Goal: Information Seeking & Learning: Learn about a topic

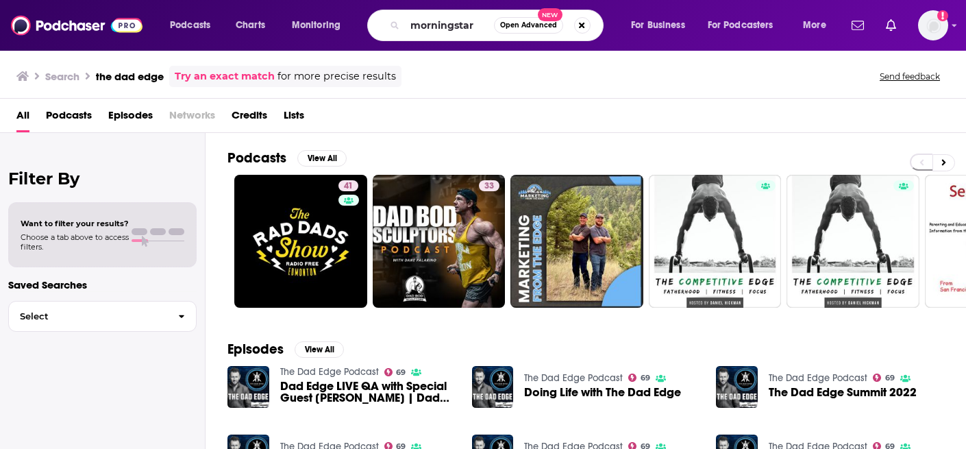
type input "morningstar"
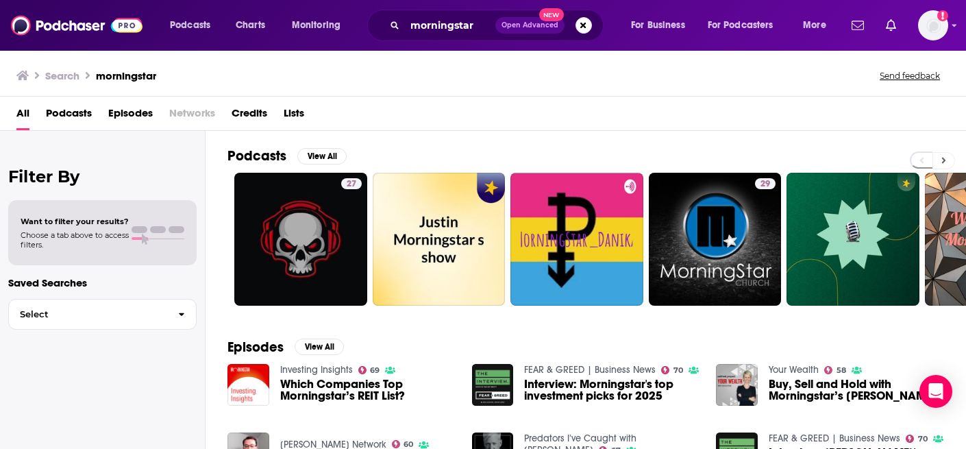
click at [944, 157] on icon at bounding box center [943, 160] width 5 height 10
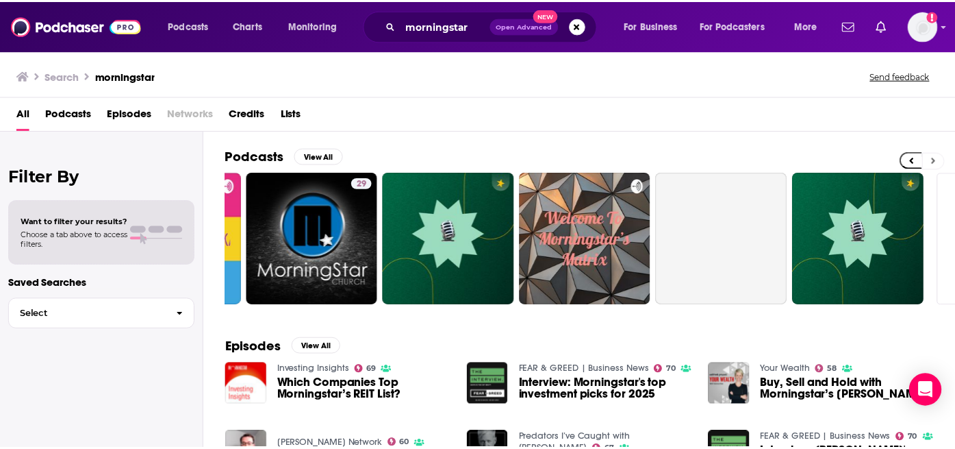
scroll to position [0, 520]
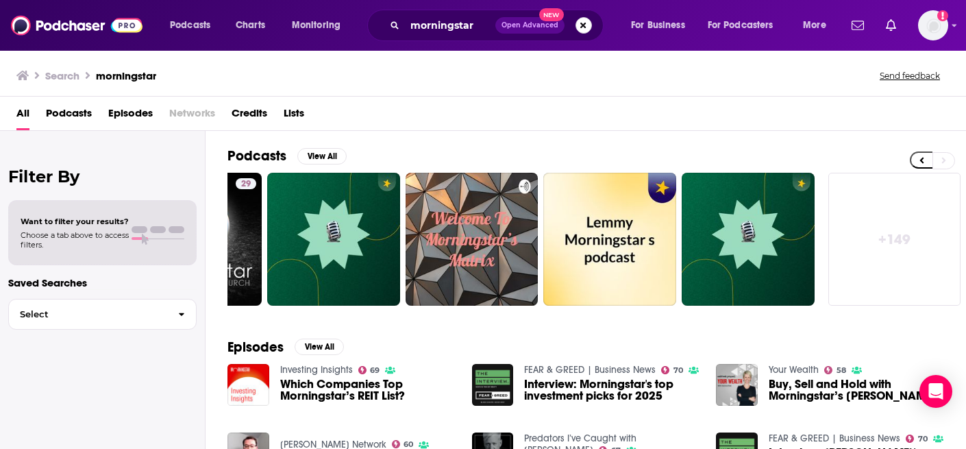
click at [584, 20] on button "Search podcasts, credits, & more..." at bounding box center [583, 25] width 16 height 16
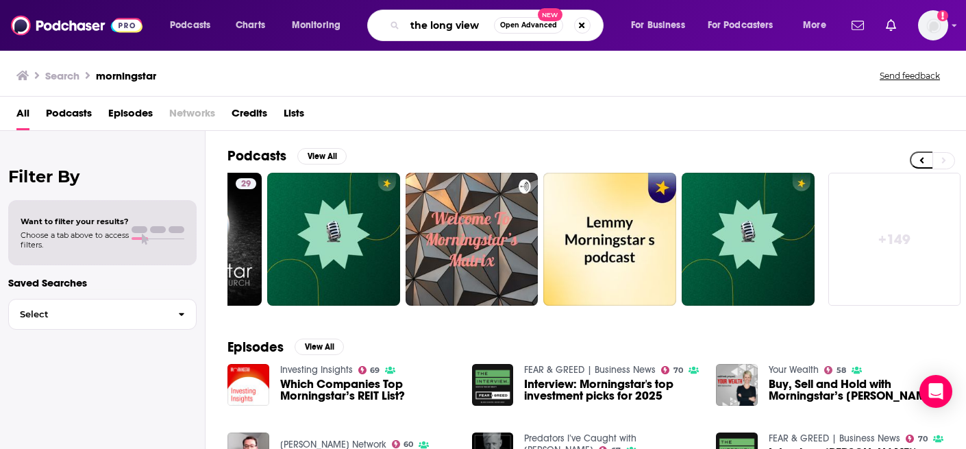
type input "the long view"
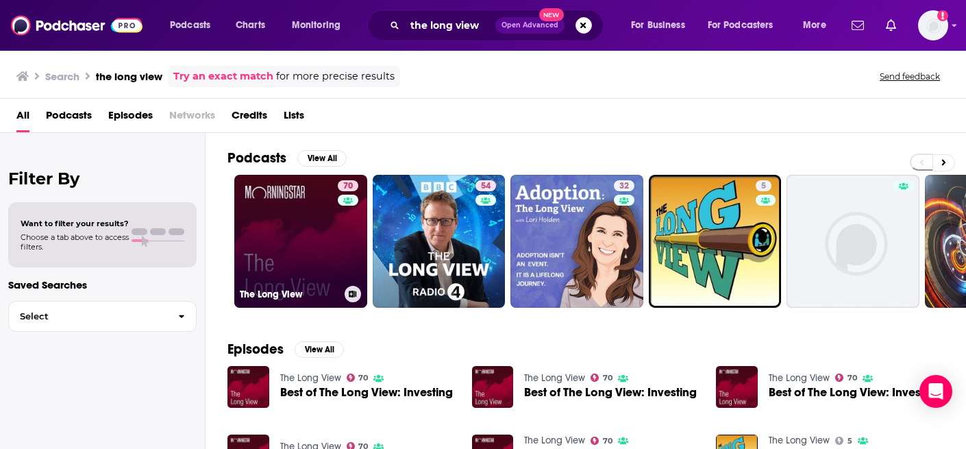
click at [270, 199] on link "70 The Long View" at bounding box center [300, 241] width 133 height 133
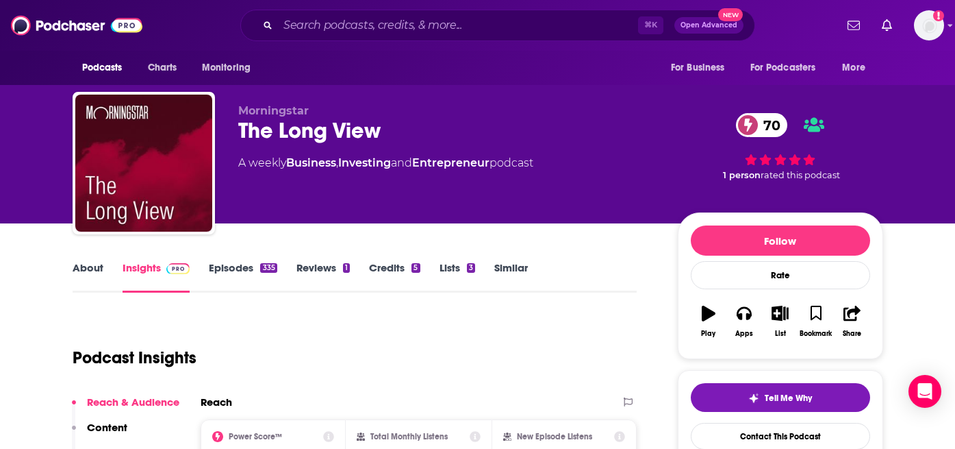
scroll to position [116, 0]
